Goal: Information Seeking & Learning: Learn about a topic

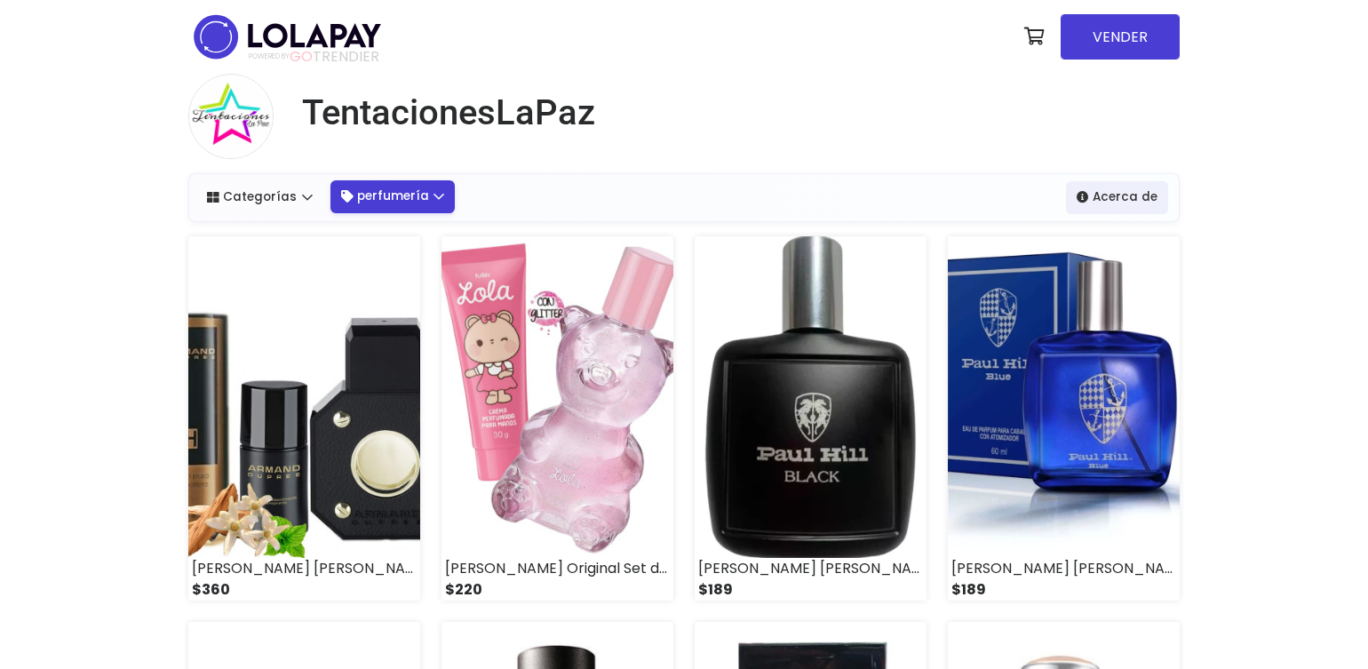
click at [432, 181] on link "perfumería" at bounding box center [392, 196] width 125 height 32
click at [375, 199] on link "perfumería" at bounding box center [392, 196] width 125 height 32
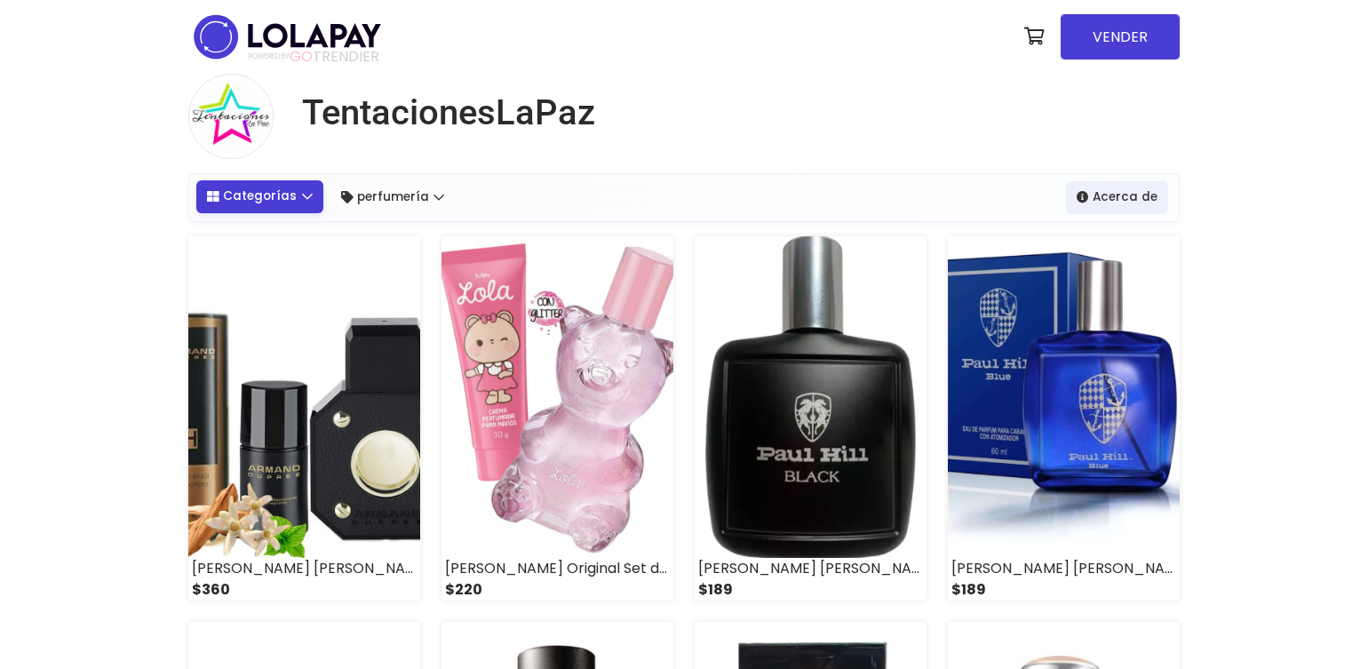
click at [283, 197] on link "Categorías" at bounding box center [259, 196] width 127 height 32
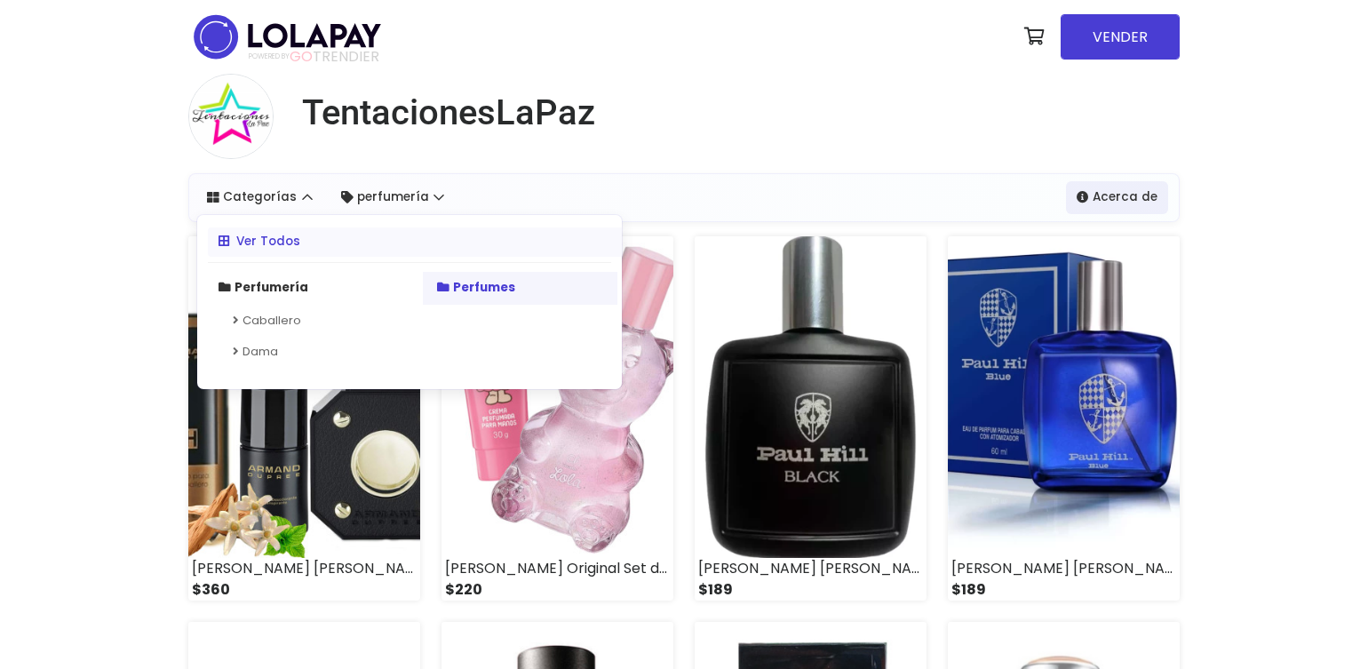
click at [442, 291] on icon at bounding box center [443, 288] width 12 height 12
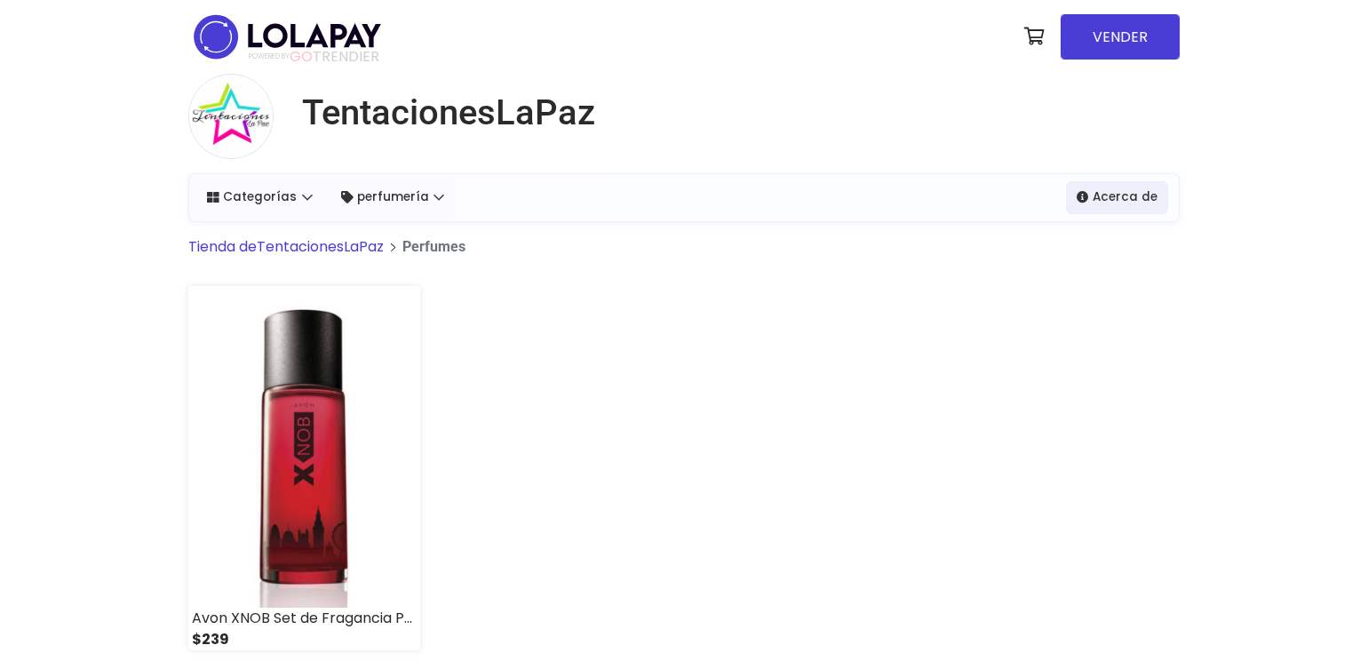
click at [271, 243] on link "Tienda de TentacionesLaPaz" at bounding box center [285, 246] width 195 height 20
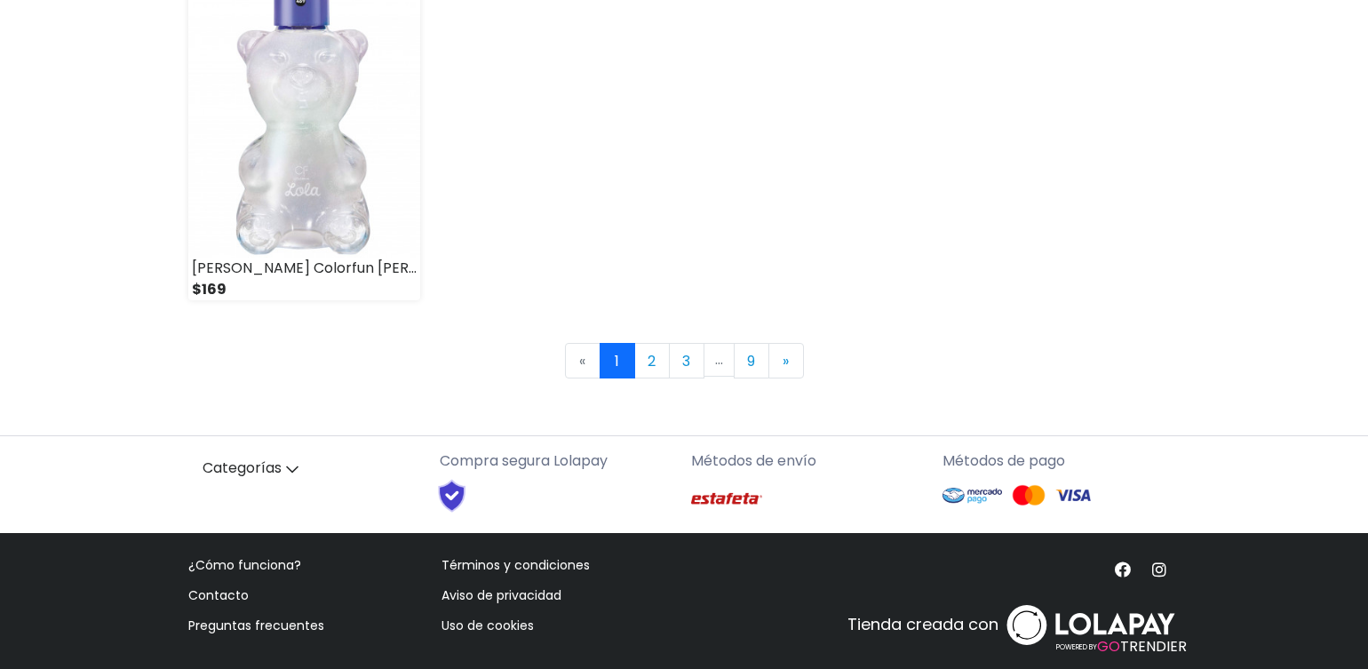
scroll to position [2631, 0]
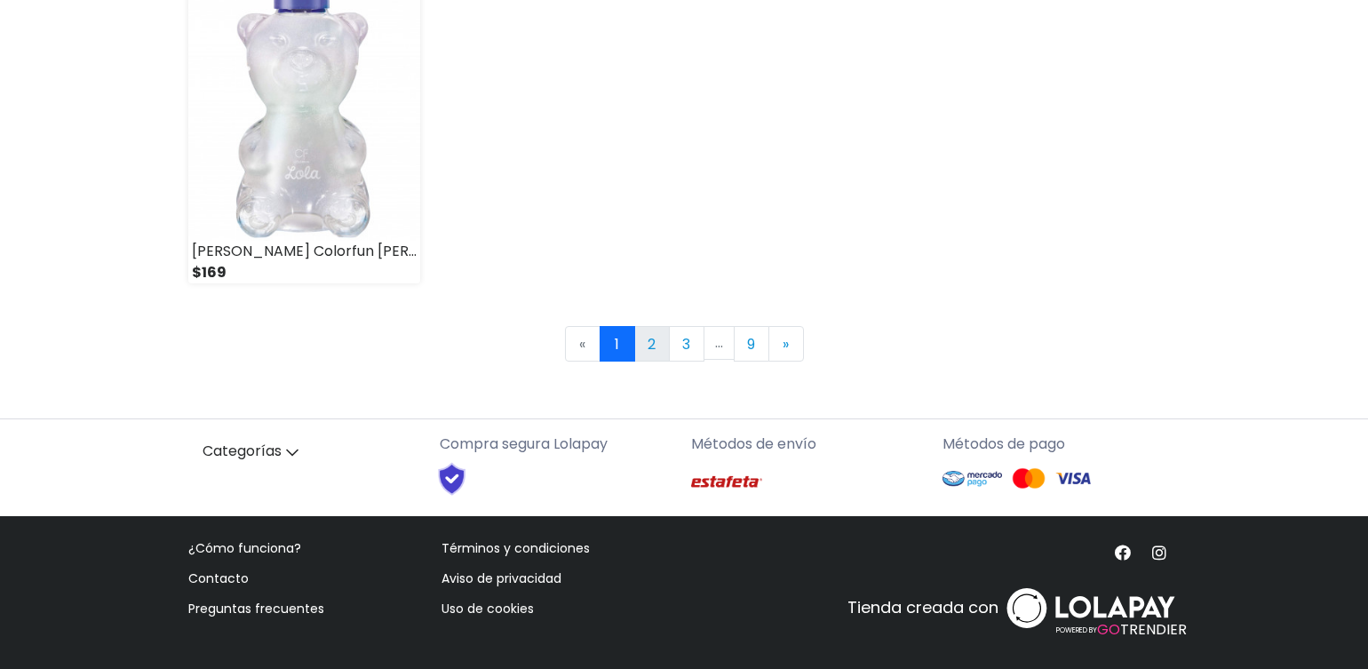
click at [645, 343] on link "2" at bounding box center [652, 344] width 36 height 36
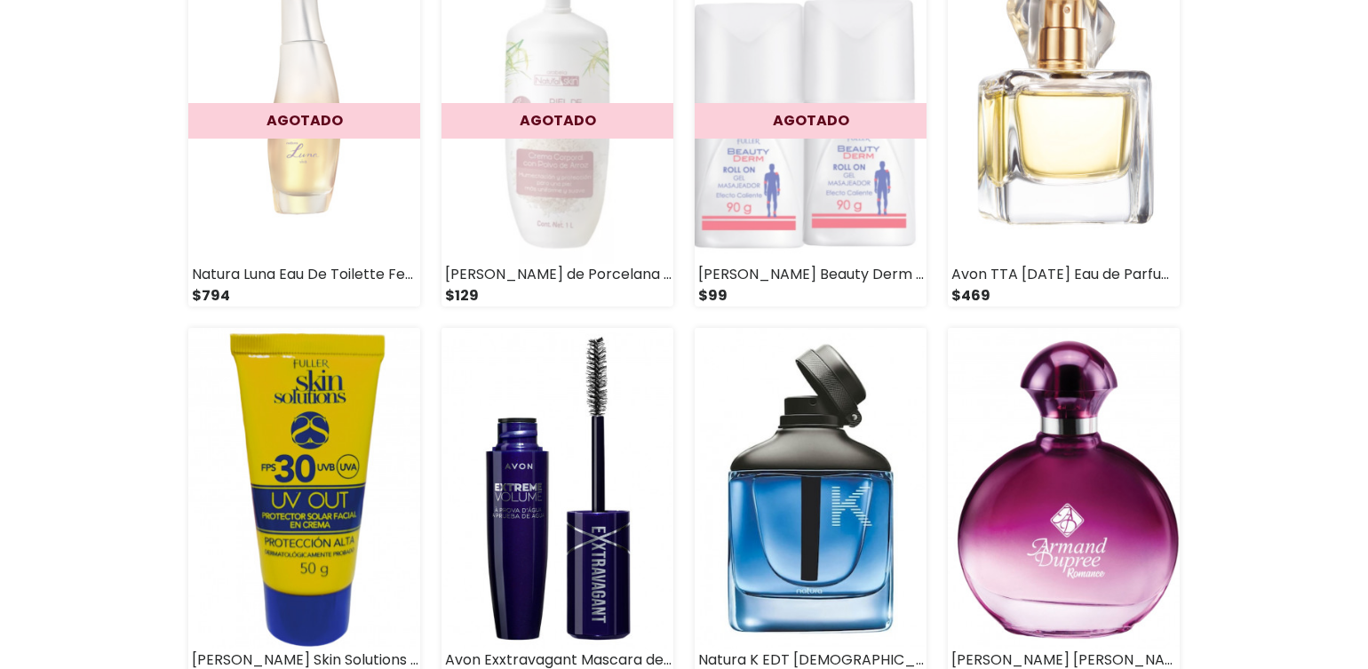
scroll to position [2257, 0]
